Goal: Use online tool/utility: Use online tool/utility

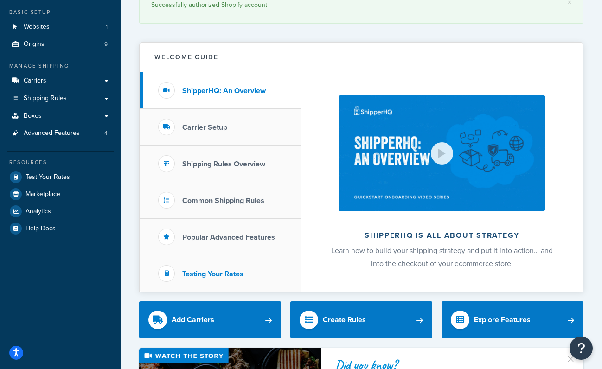
scroll to position [54, 0]
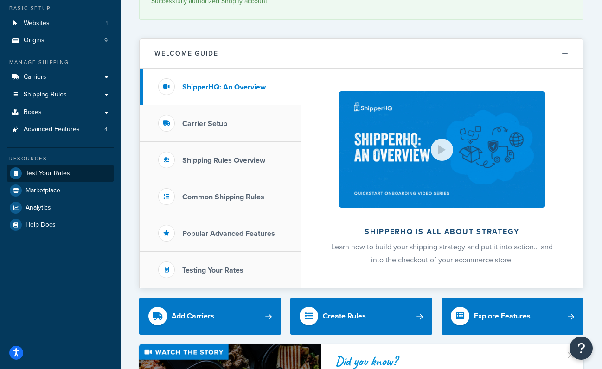
click at [49, 172] on span "Test Your Rates" at bounding box center [48, 174] width 45 height 8
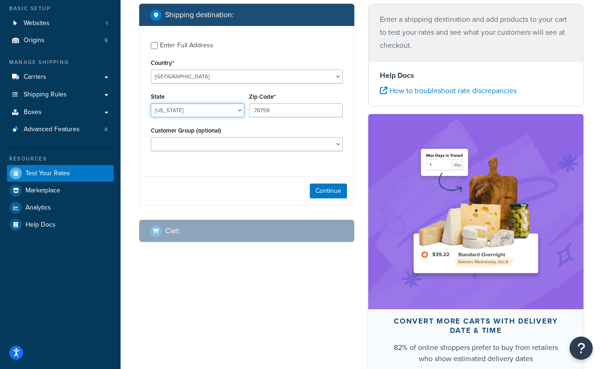
select select "MO"
click at [278, 113] on input "78759" at bounding box center [296, 110] width 94 height 14
type input "65616"
click at [332, 188] on button "Continue" at bounding box center [328, 191] width 37 height 15
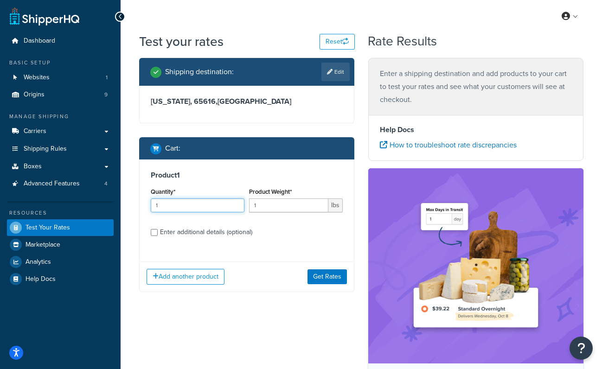
type input "2"
click at [236, 204] on input "2" at bounding box center [198, 206] width 94 height 14
click at [272, 205] on input "1" at bounding box center [288, 206] width 79 height 14
click at [326, 276] on button "Get Rates" at bounding box center [327, 276] width 39 height 15
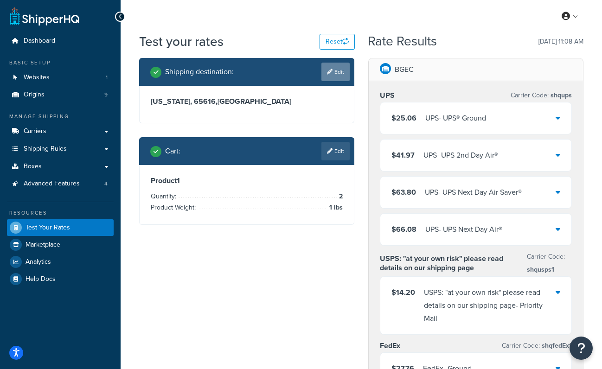
click at [335, 72] on link "Edit" at bounding box center [335, 72] width 28 height 19
select select "MO"
